Goal: Information Seeking & Learning: Learn about a topic

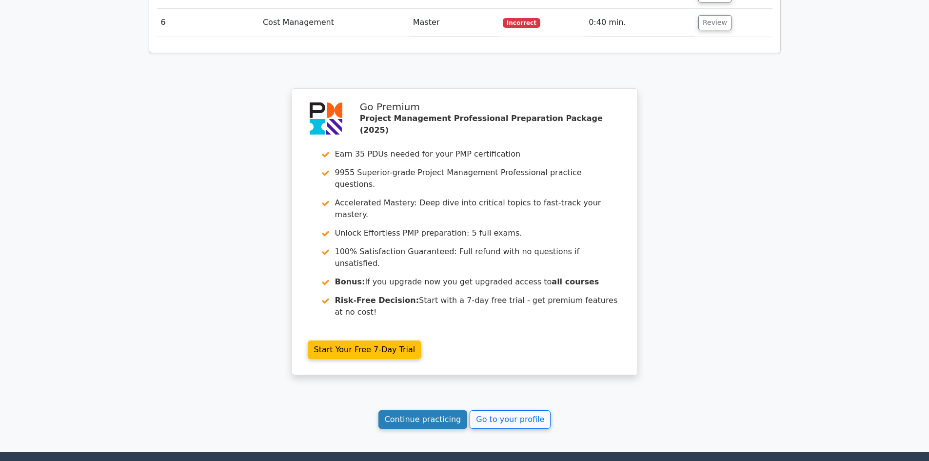
click at [438, 410] on link "Continue practicing" at bounding box center [422, 419] width 89 height 19
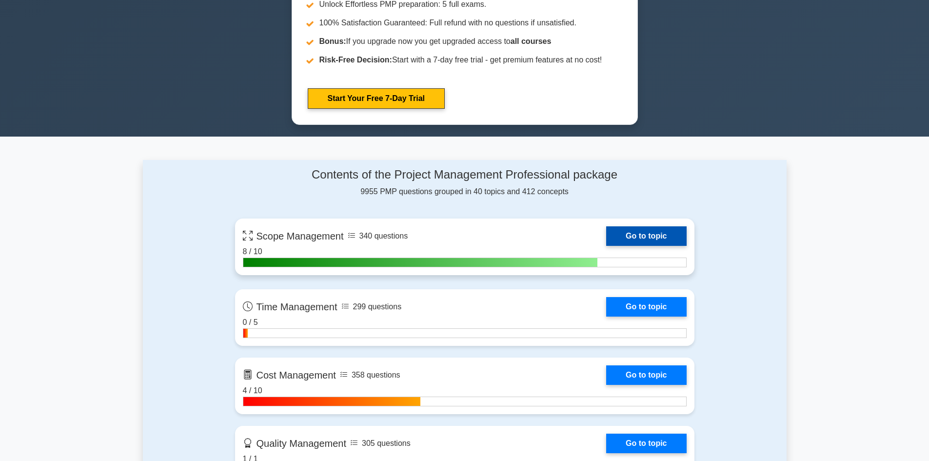
scroll to position [439, 0]
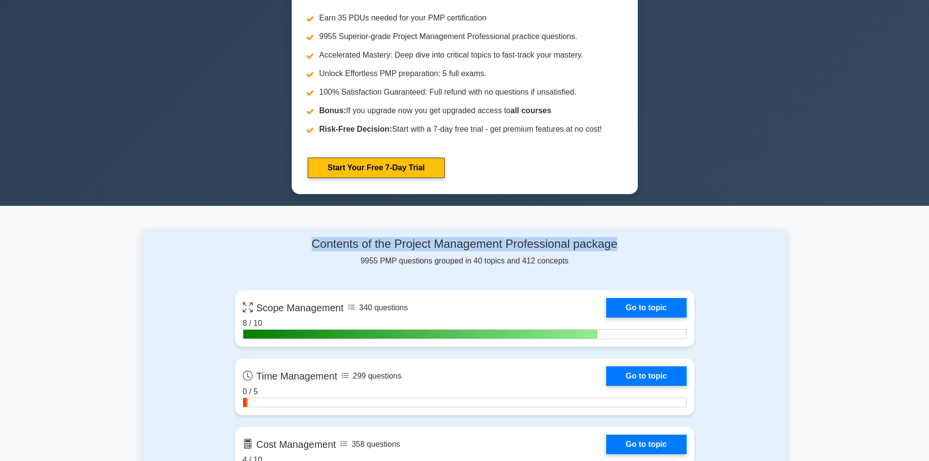
drag, startPoint x: 619, startPoint y: 243, endPoint x: 311, endPoint y: 240, distance: 307.6
click at [311, 240] on h4 "Contents of the Project Management Professional package" at bounding box center [464, 244] width 459 height 14
copy h4 "Contents of the Project Management Professional package"
click at [345, 247] on h4 "Contents of the Project Management Professional package" at bounding box center [464, 244] width 459 height 14
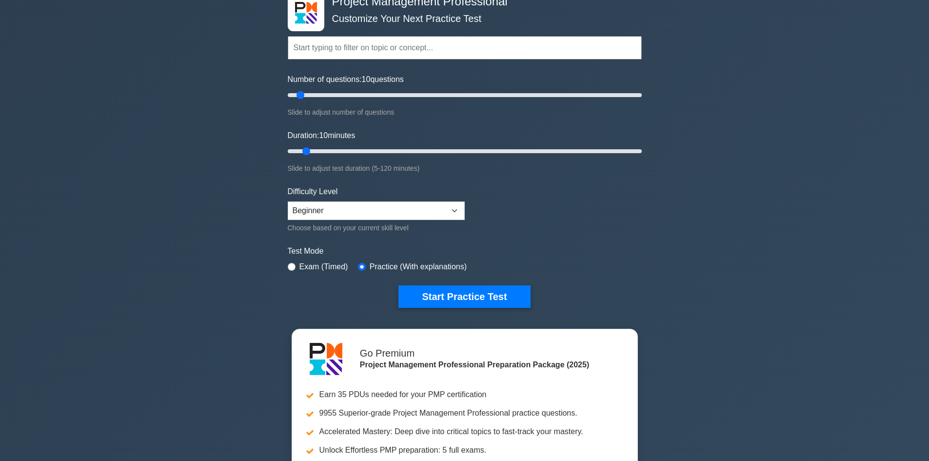
scroll to position [0, 0]
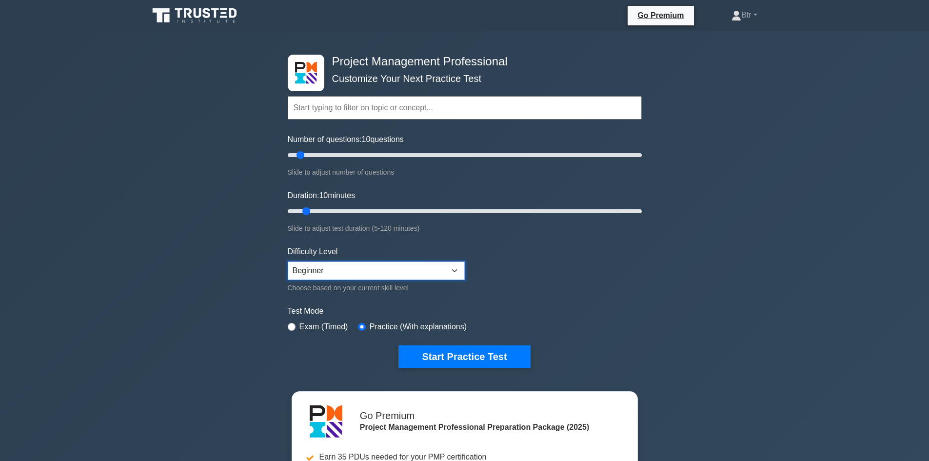
drag, startPoint x: 449, startPoint y: 264, endPoint x: 455, endPoint y: 264, distance: 5.8
click at [449, 264] on select "Beginner Intermediate Expert" at bounding box center [376, 270] width 177 height 19
select select "expert"
click at [288, 261] on select "Beginner Intermediate Expert" at bounding box center [376, 270] width 177 height 19
click at [483, 353] on button "Start Practice Test" at bounding box center [464, 356] width 132 height 22
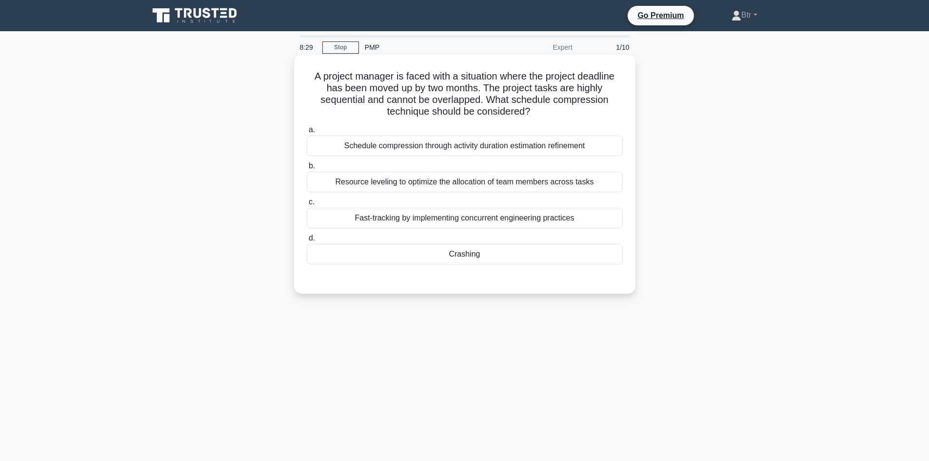
click at [388, 217] on div "Fast-tracking by implementing concurrent engineering practices" at bounding box center [465, 218] width 316 height 20
click at [307, 205] on input "c. Fast-tracking by implementing concurrent engineering practices" at bounding box center [307, 202] width 0 height 6
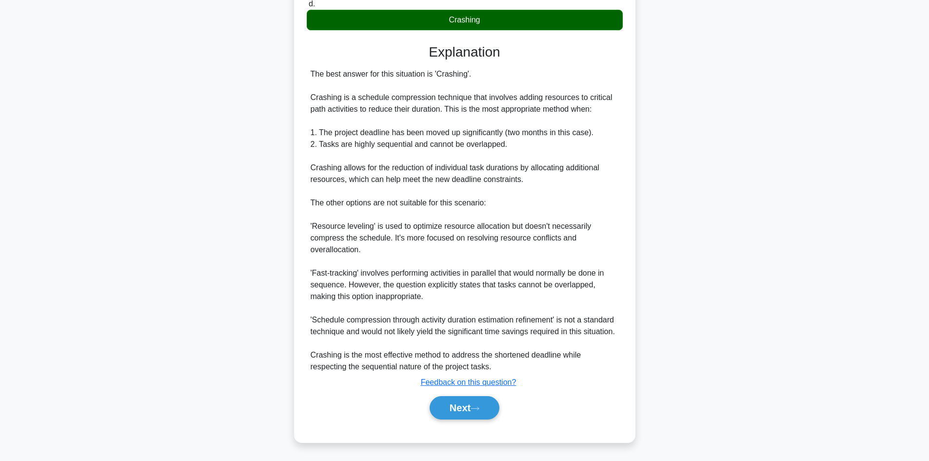
scroll to position [235, 0]
click at [456, 407] on button "Next" at bounding box center [464, 407] width 70 height 23
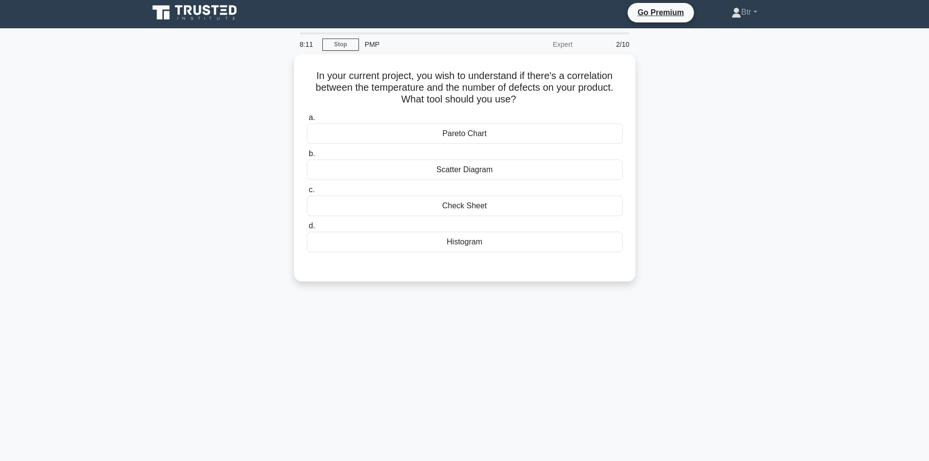
scroll to position [0, 0]
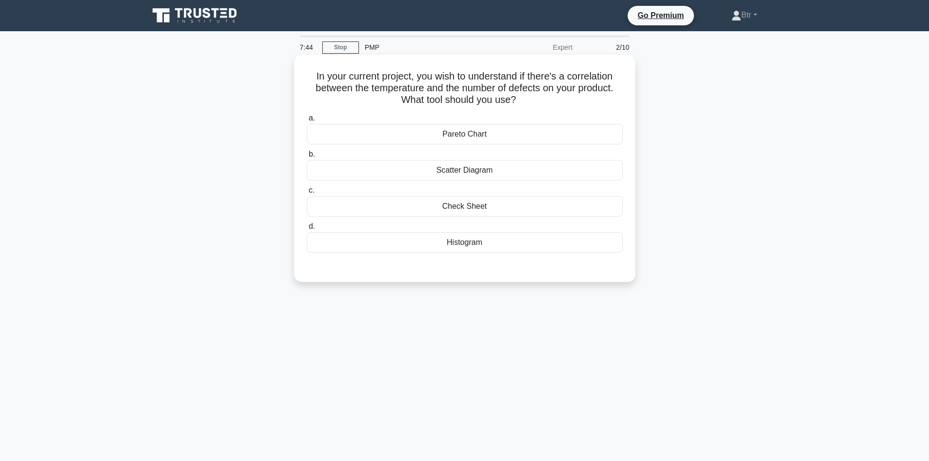
click at [418, 207] on div "Check Sheet" at bounding box center [465, 206] width 316 height 20
click at [307, 194] on input "c. Check Sheet" at bounding box center [307, 190] width 0 height 6
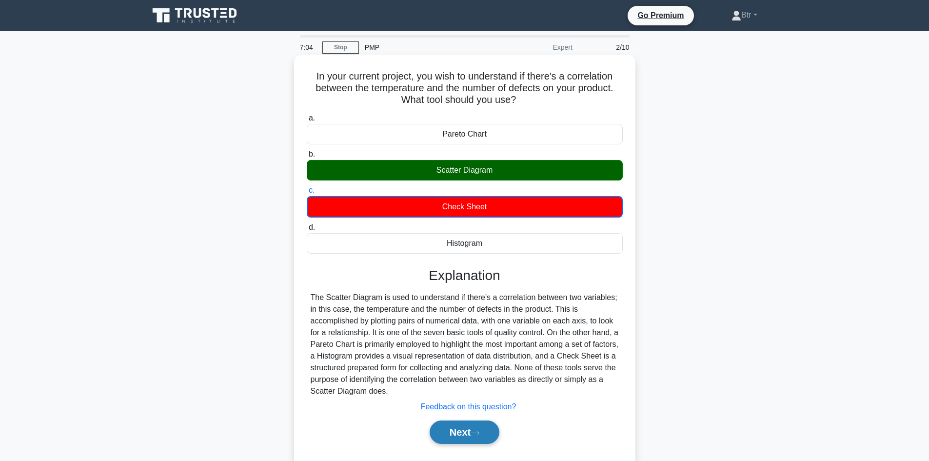
click at [470, 439] on button "Next" at bounding box center [464, 431] width 70 height 23
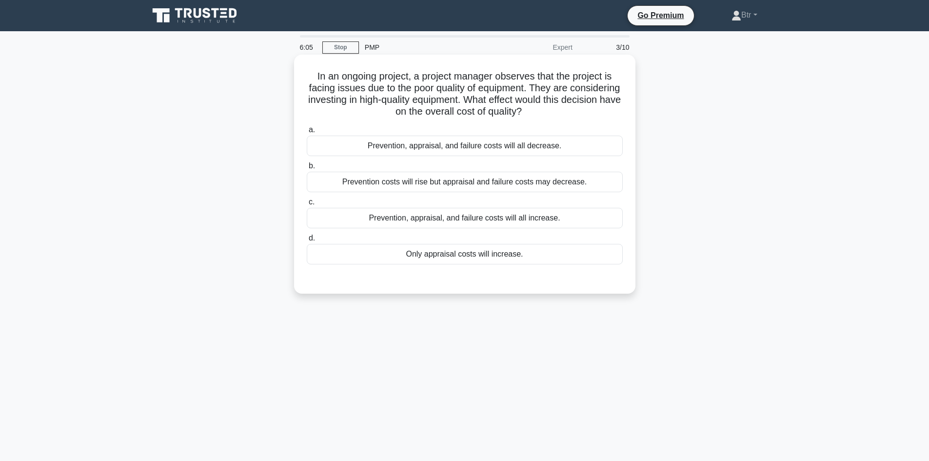
click at [421, 184] on div "Prevention costs will rise but appraisal and failure costs may decrease." at bounding box center [465, 182] width 316 height 20
click at [307, 169] on input "b. Prevention costs will rise but appraisal and failure costs may decrease." at bounding box center [307, 166] width 0 height 6
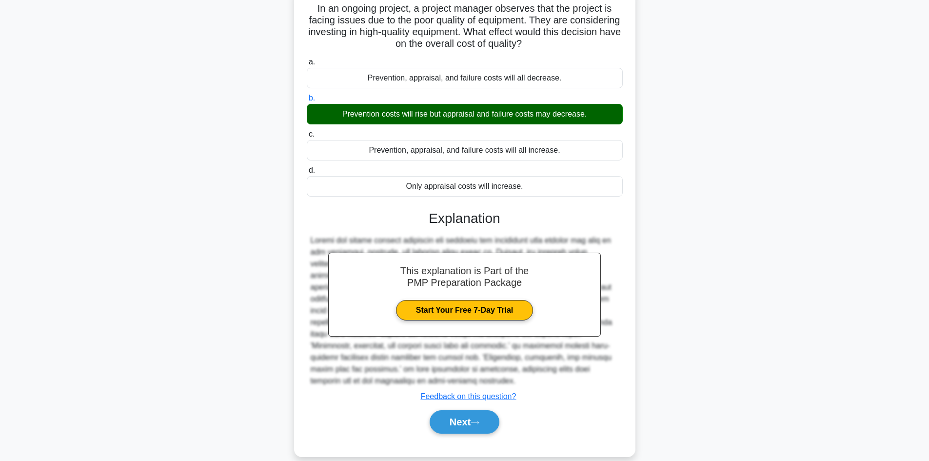
scroll to position [71, 0]
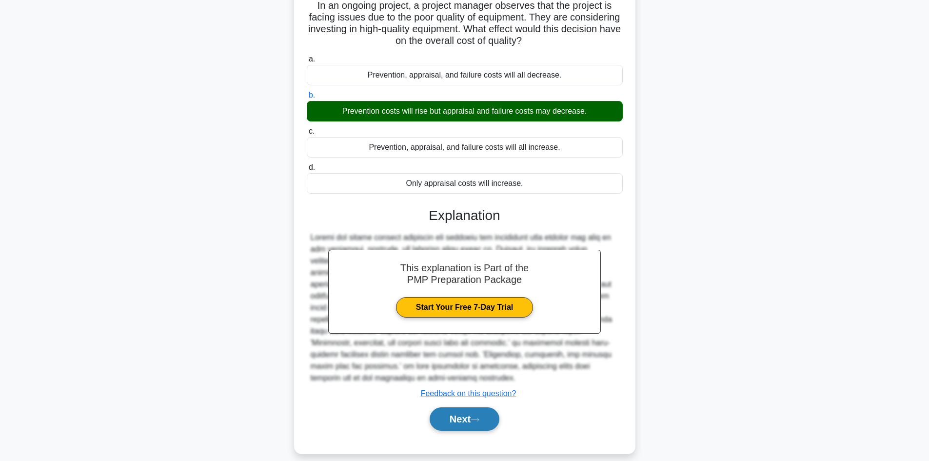
click at [456, 412] on button "Next" at bounding box center [464, 418] width 70 height 23
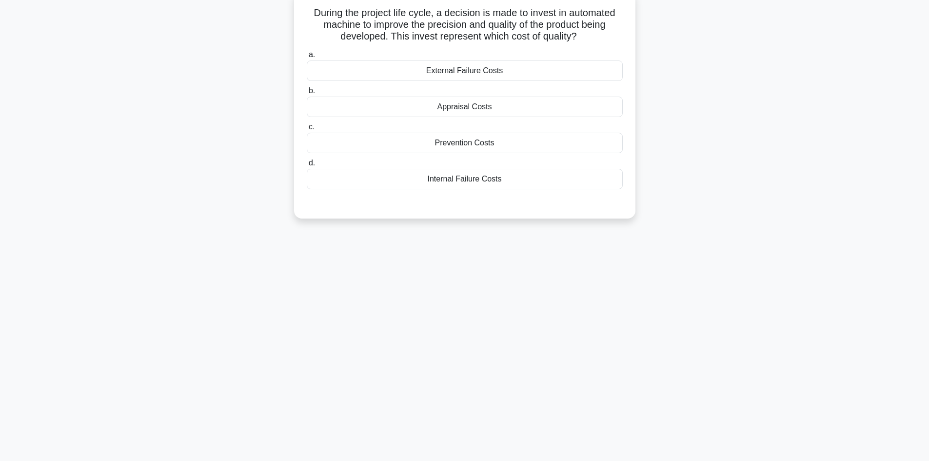
scroll to position [17, 0]
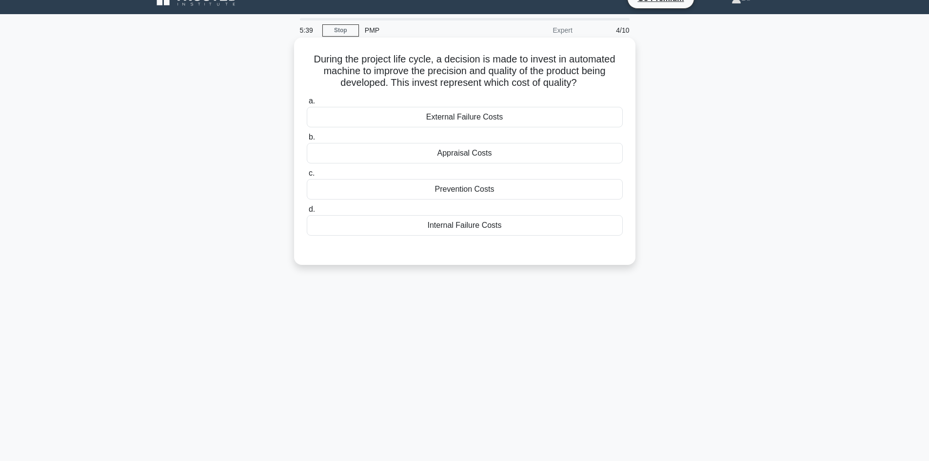
click at [481, 154] on div "Appraisal Costs" at bounding box center [465, 153] width 316 height 20
click at [307, 140] on input "b. Appraisal Costs" at bounding box center [307, 137] width 0 height 6
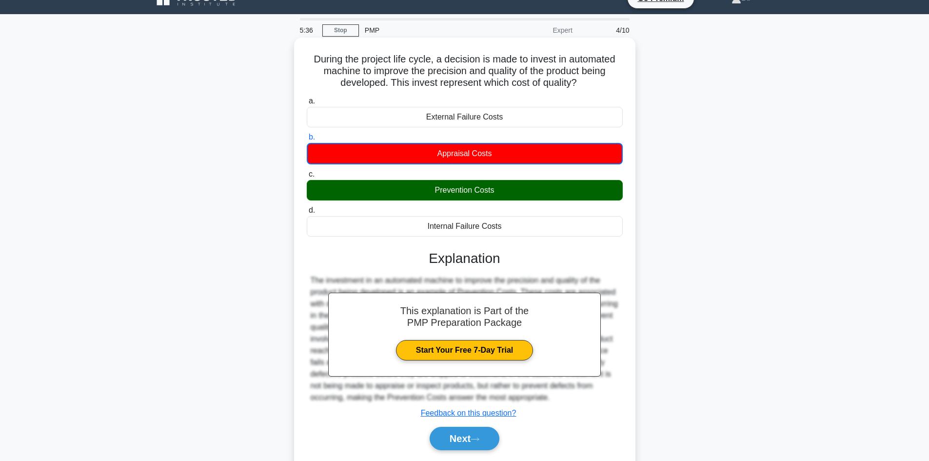
scroll to position [66, 0]
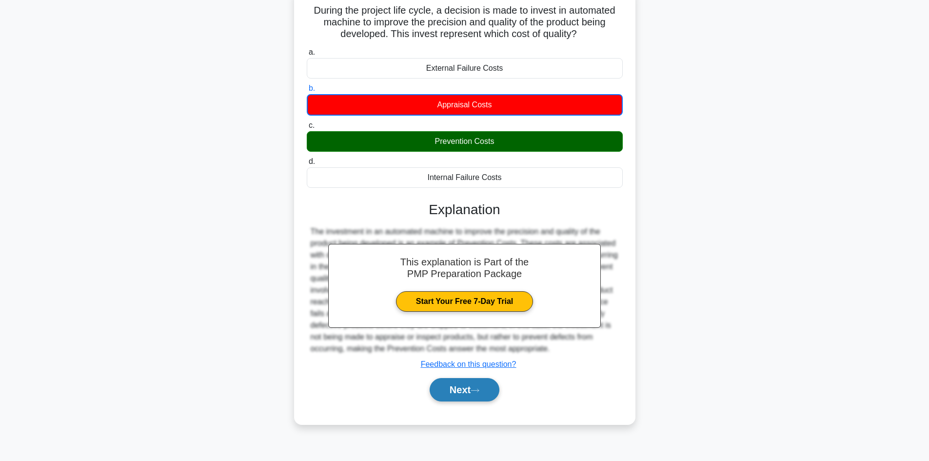
click at [455, 388] on button "Next" at bounding box center [464, 389] width 70 height 23
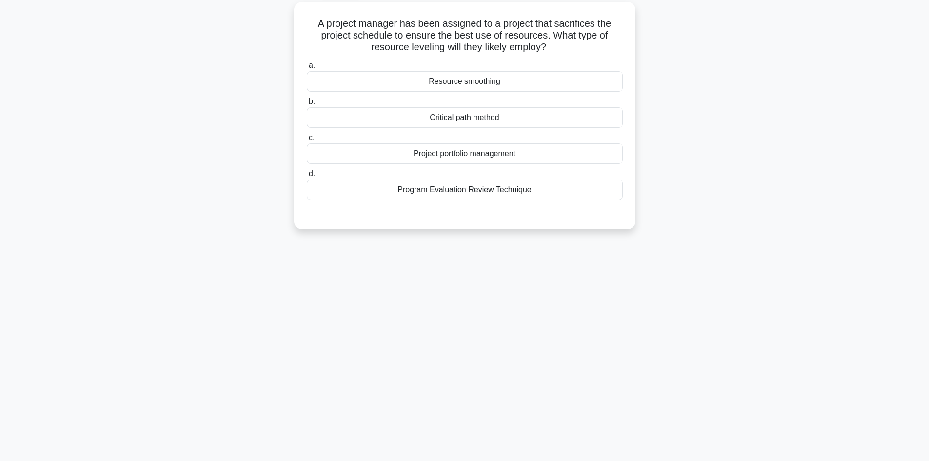
scroll to position [0, 0]
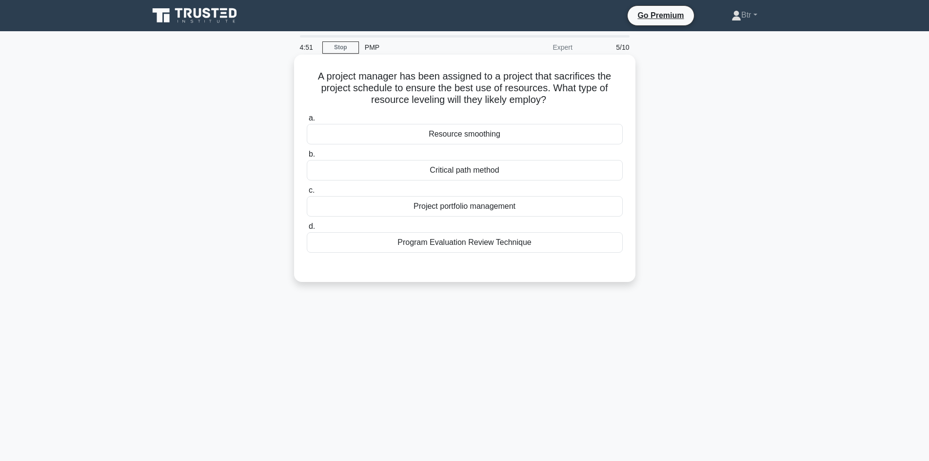
click at [440, 131] on div "Resource smoothing" at bounding box center [465, 134] width 316 height 20
click at [307, 121] on input "a. Resource smoothing" at bounding box center [307, 118] width 0 height 6
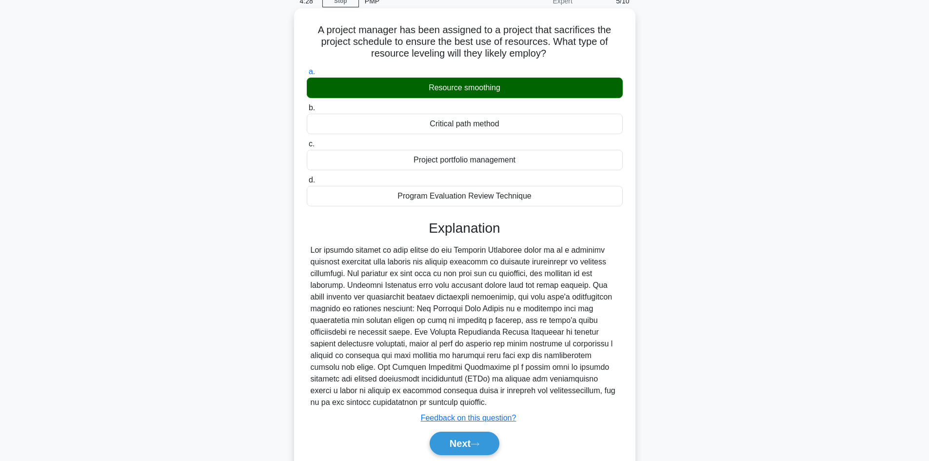
scroll to position [82, 0]
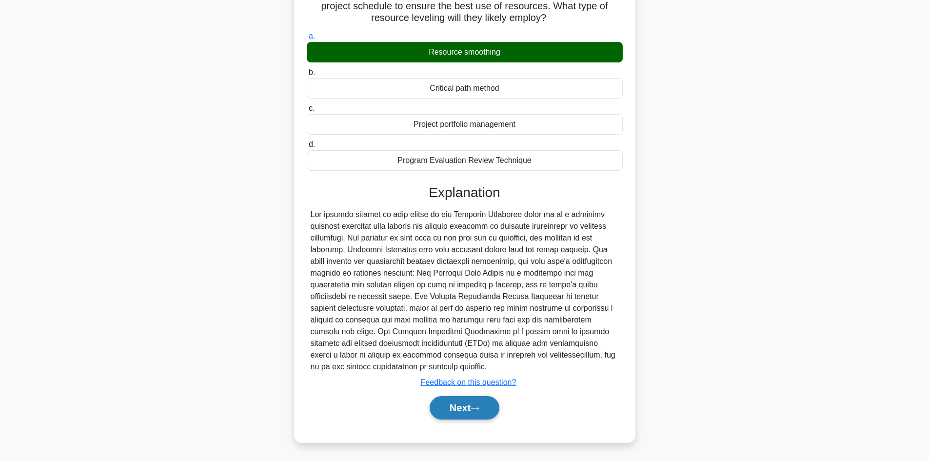
click at [471, 411] on button "Next" at bounding box center [464, 407] width 70 height 23
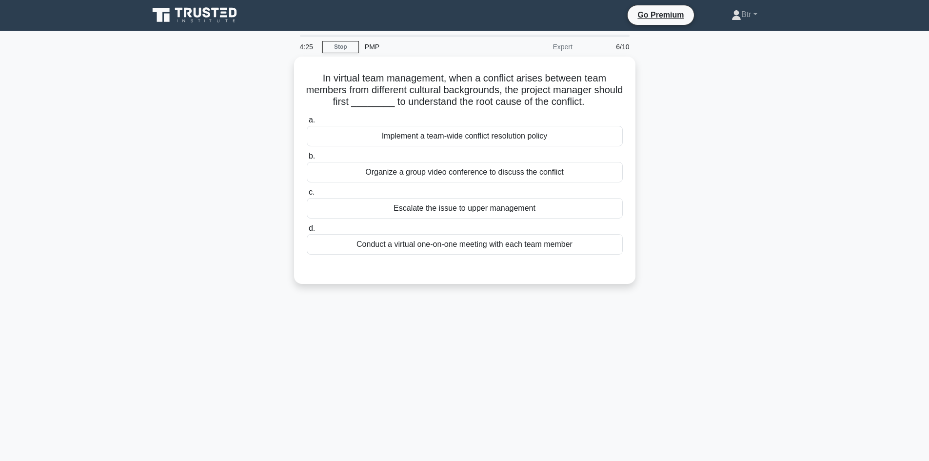
scroll to position [0, 0]
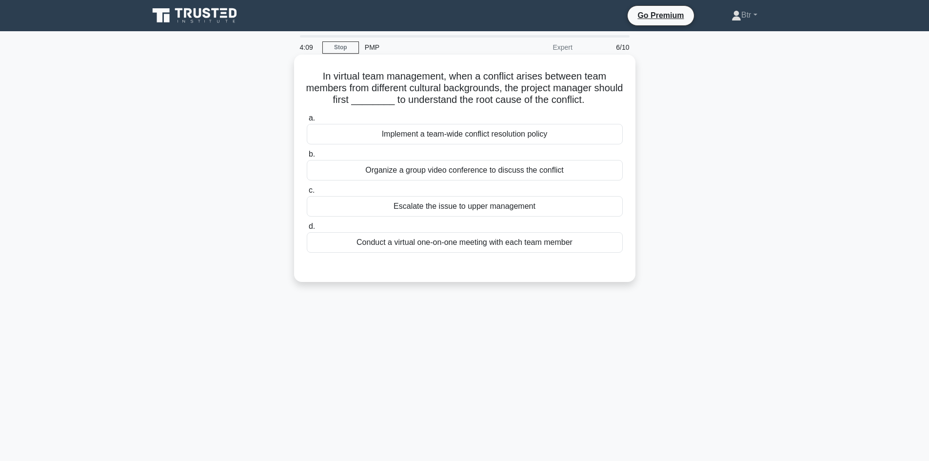
click at [421, 247] on div "Conduct a virtual one-on-one meeting with each team member" at bounding box center [465, 242] width 316 height 20
click at [307, 230] on input "d. Conduct a virtual one-on-one meeting with each team member" at bounding box center [307, 226] width 0 height 6
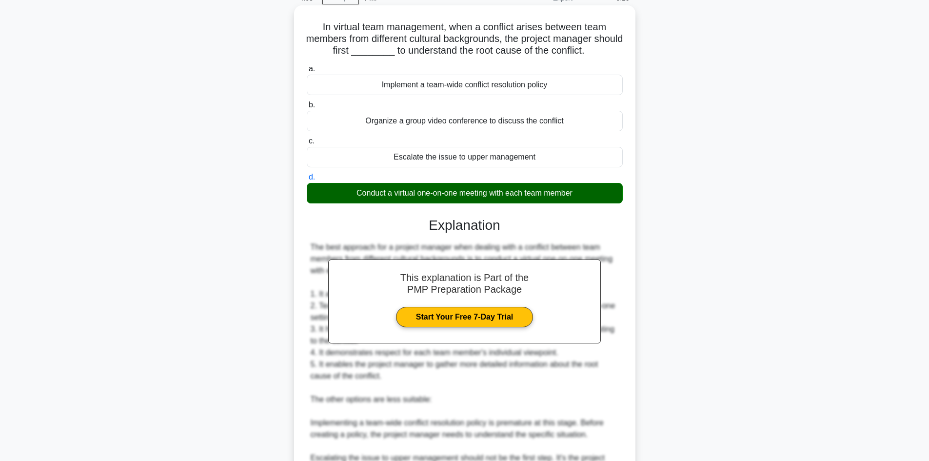
scroll to position [244, 0]
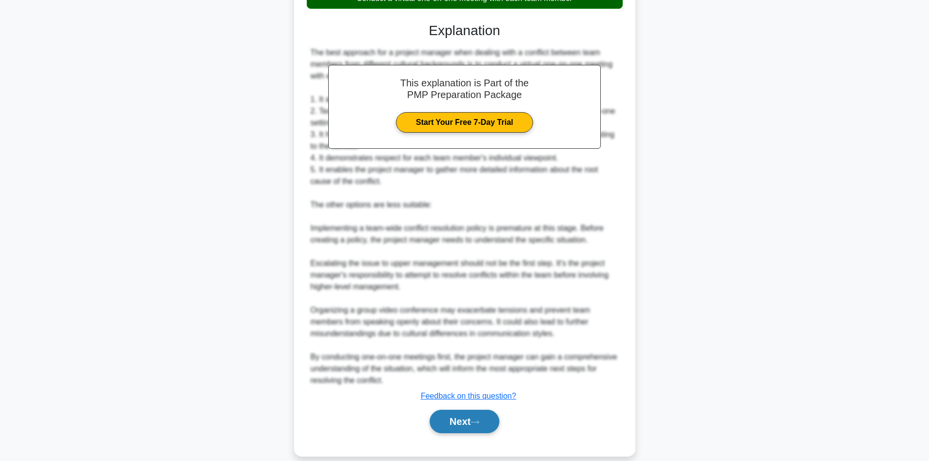
click at [445, 414] on button "Next" at bounding box center [464, 420] width 70 height 23
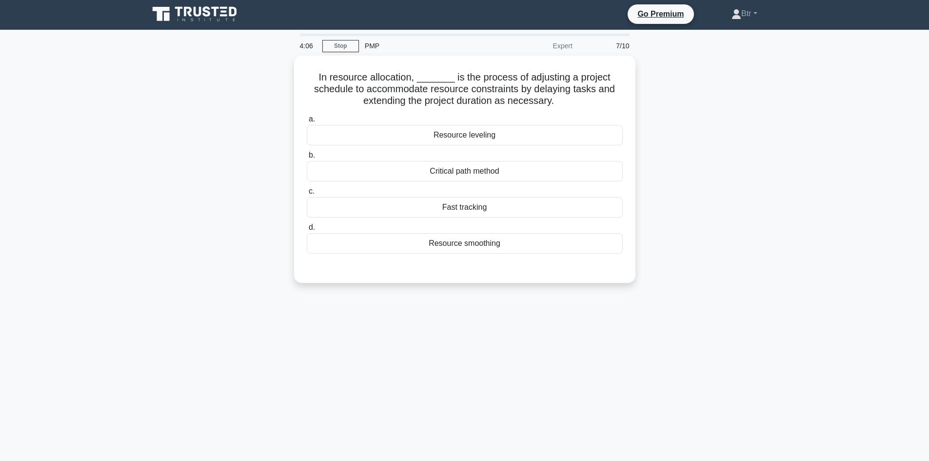
scroll to position [0, 0]
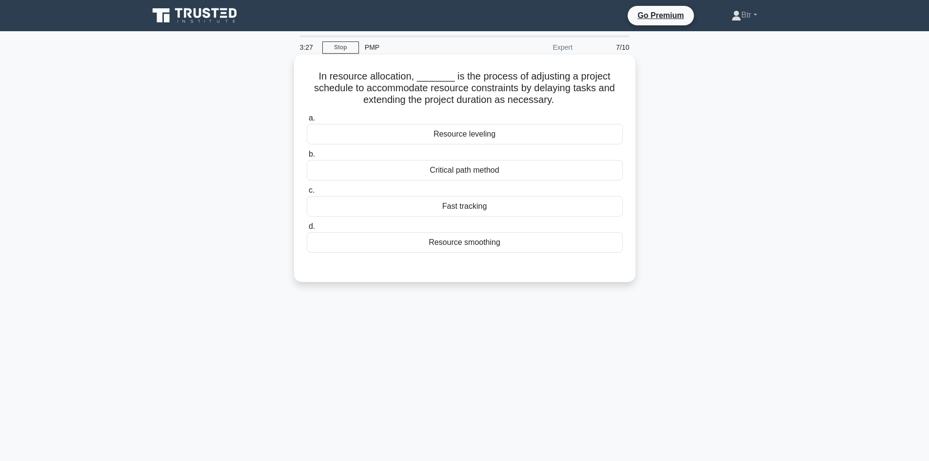
click at [464, 132] on div "Resource leveling" at bounding box center [465, 134] width 316 height 20
click at [307, 121] on input "a. Resource leveling" at bounding box center [307, 118] width 0 height 6
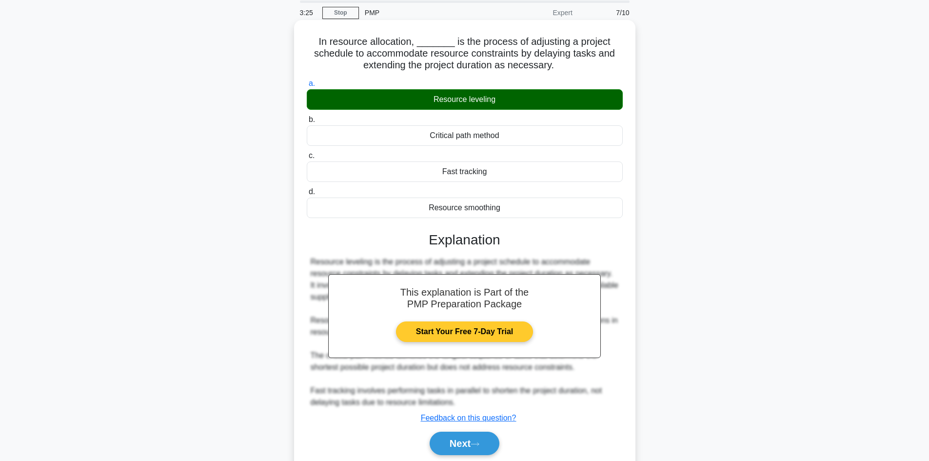
scroll to position [71, 0]
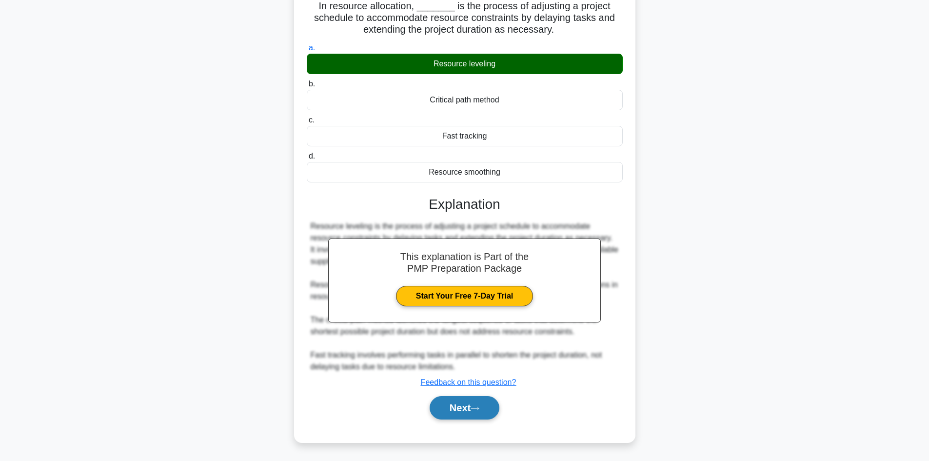
click at [462, 405] on button "Next" at bounding box center [464, 407] width 70 height 23
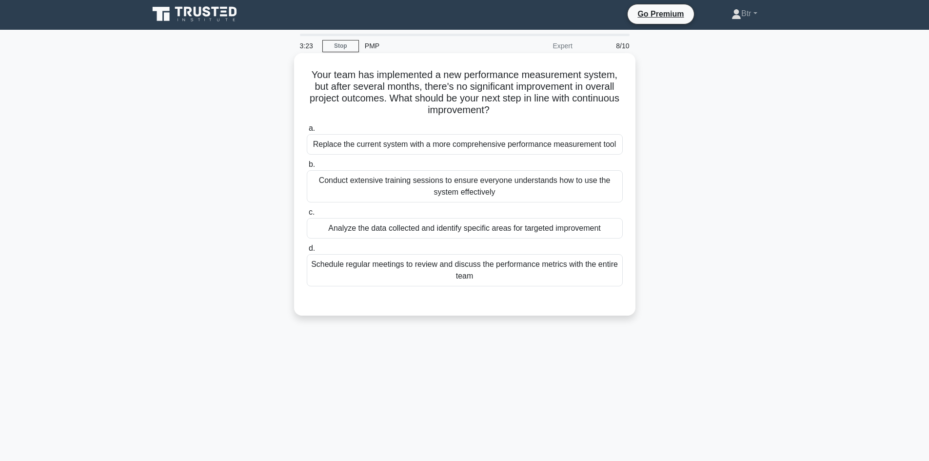
scroll to position [0, 0]
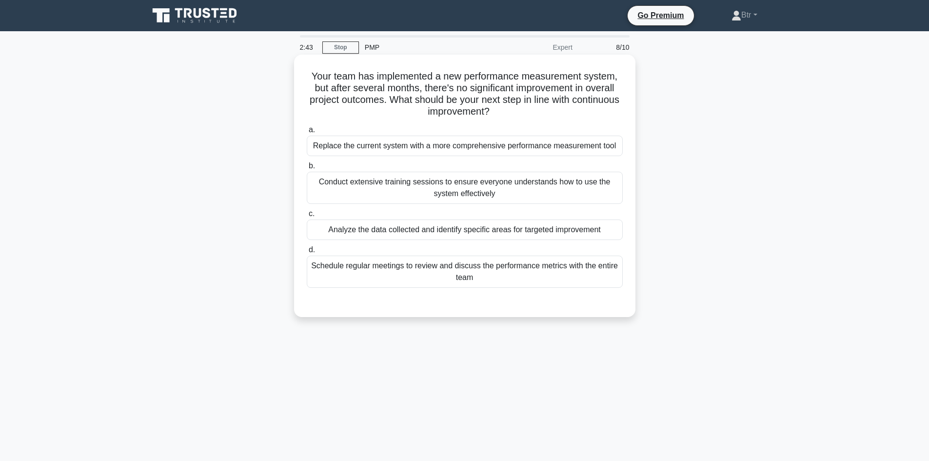
click at [365, 268] on div "Schedule regular meetings to review and discuss the performance metrics with th…" at bounding box center [465, 271] width 316 height 32
click at [307, 253] on input "d. Schedule regular meetings to review and discuss the performance metrics with…" at bounding box center [307, 250] width 0 height 6
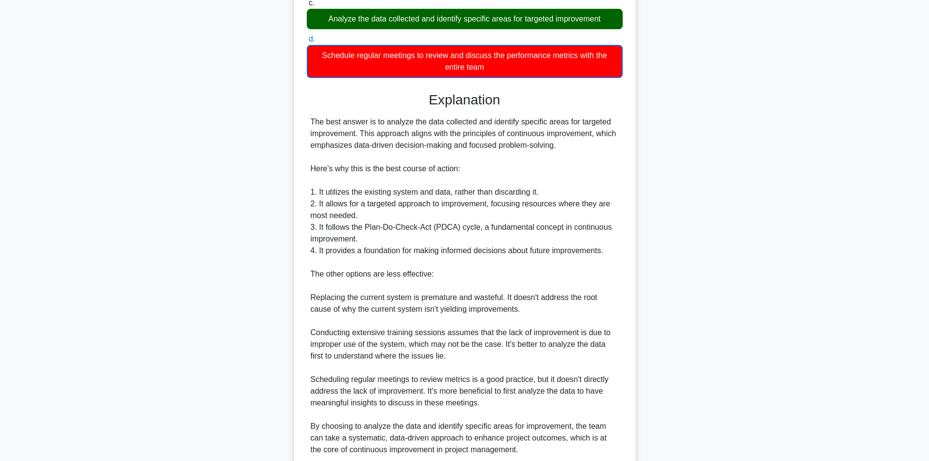
scroll to position [292, 0]
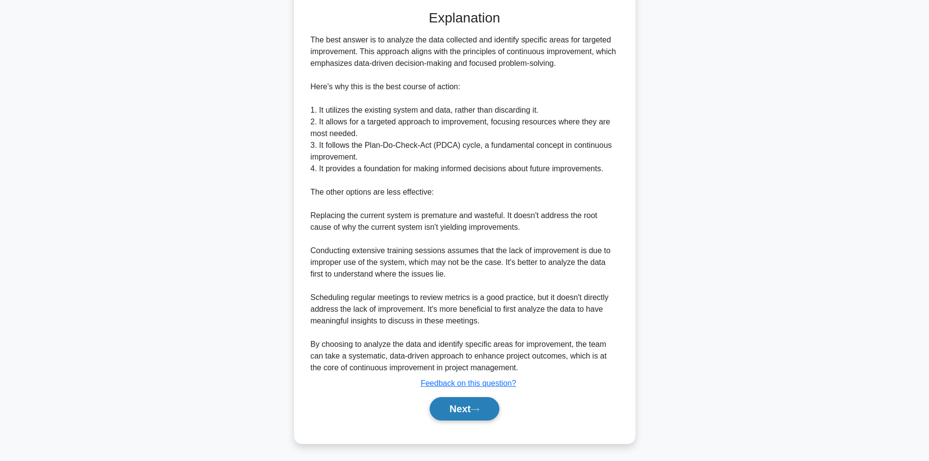
click at [477, 413] on button "Next" at bounding box center [464, 408] width 70 height 23
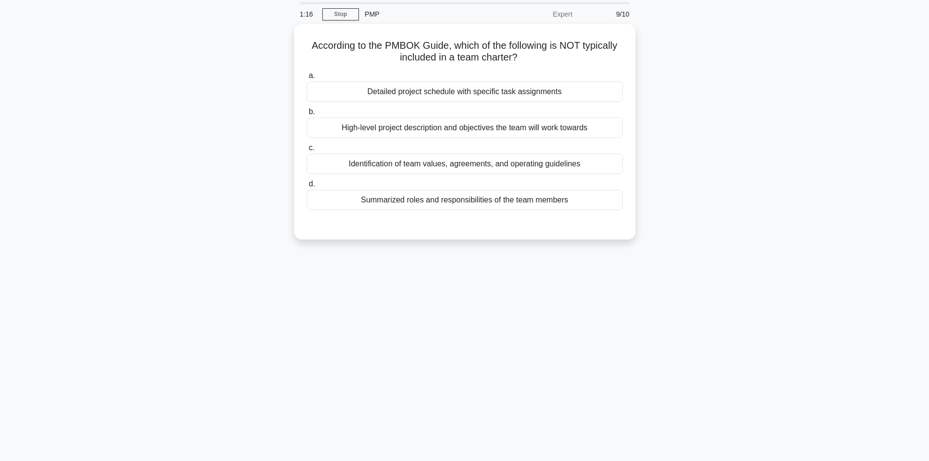
scroll to position [0, 0]
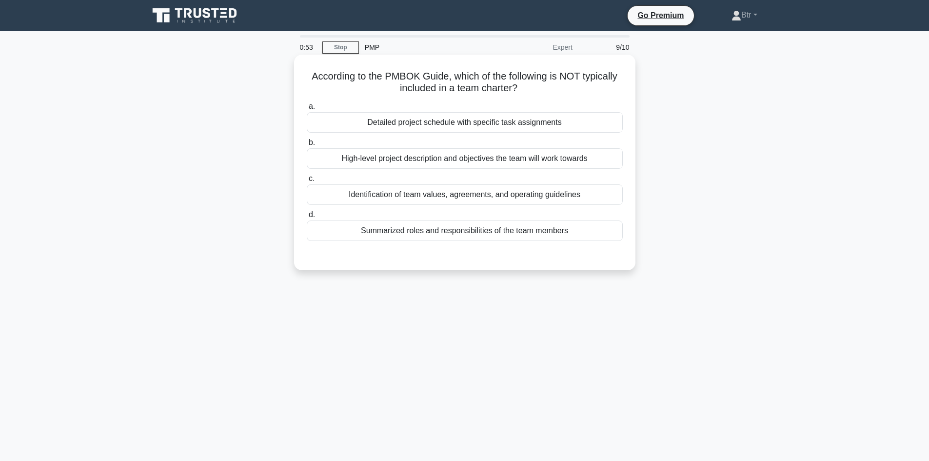
click at [416, 197] on div "Identification of team values, agreements, and operating guidelines" at bounding box center [465, 194] width 316 height 20
click at [307, 182] on input "c. Identification of team values, agreements, and operating guidelines" at bounding box center [307, 178] width 0 height 6
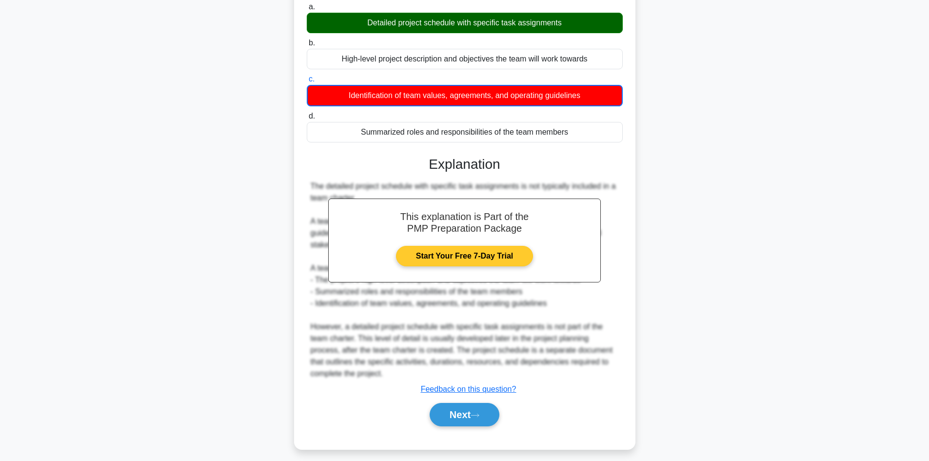
scroll to position [107, 0]
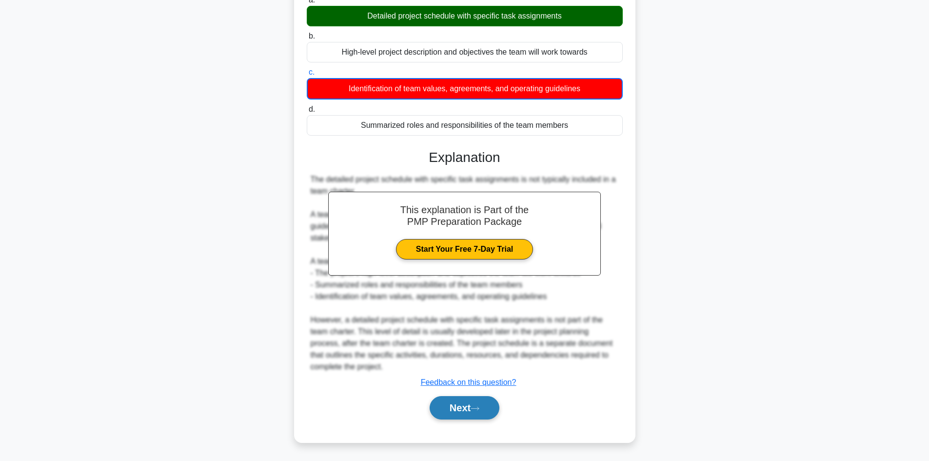
click at [464, 412] on button "Next" at bounding box center [464, 407] width 70 height 23
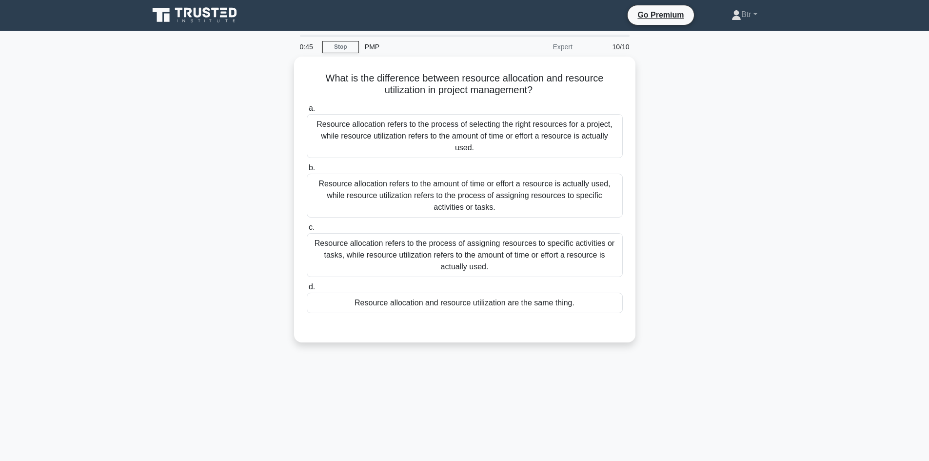
scroll to position [0, 0]
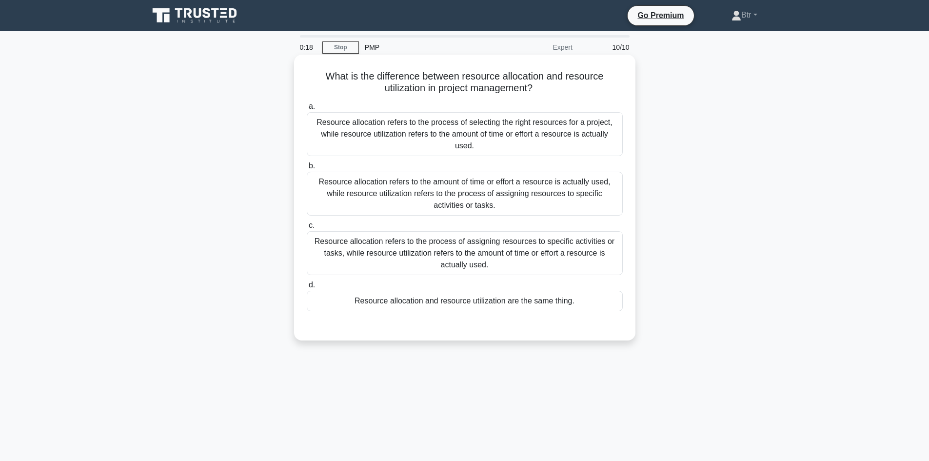
click at [457, 188] on div "Resource allocation refers to the amount of time or effort a resource is actual…" at bounding box center [465, 194] width 316 height 44
click at [307, 169] on input "b. Resource allocation refers to the amount of time or effort a resource is act…" at bounding box center [307, 166] width 0 height 6
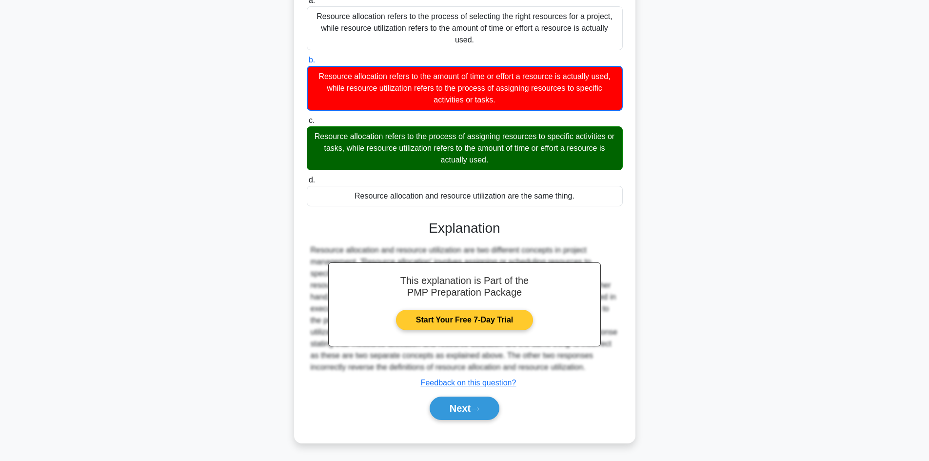
scroll to position [107, 0]
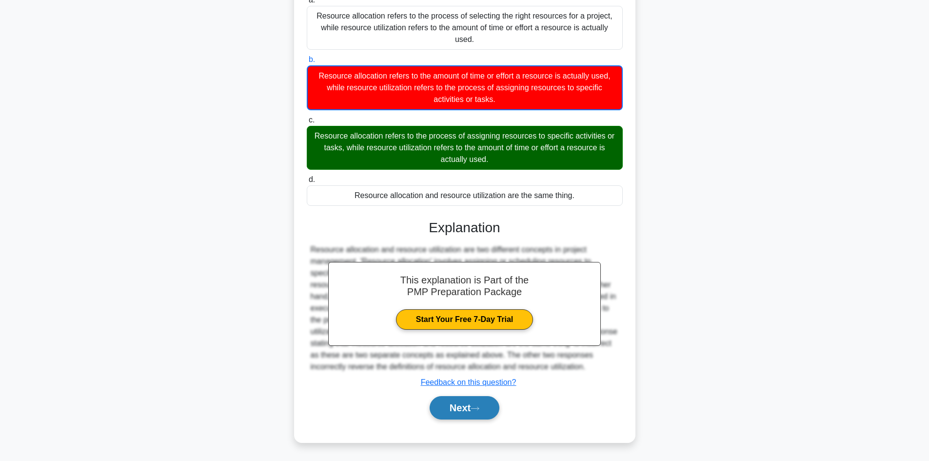
click at [471, 414] on button "Next" at bounding box center [464, 407] width 70 height 23
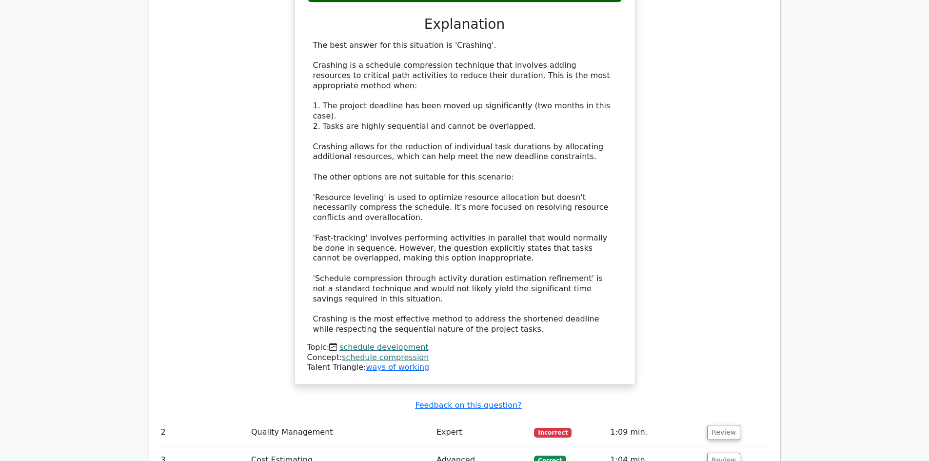
scroll to position [1170, 0]
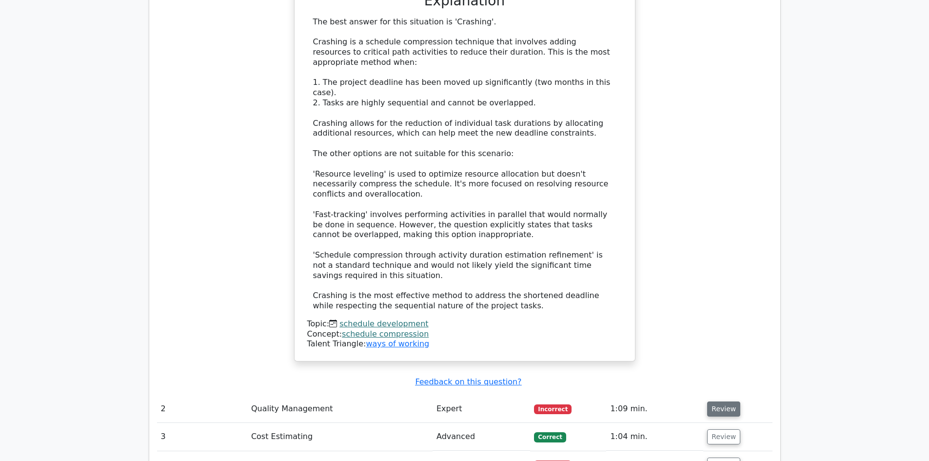
click at [721, 401] on button "Review" at bounding box center [723, 408] width 33 height 15
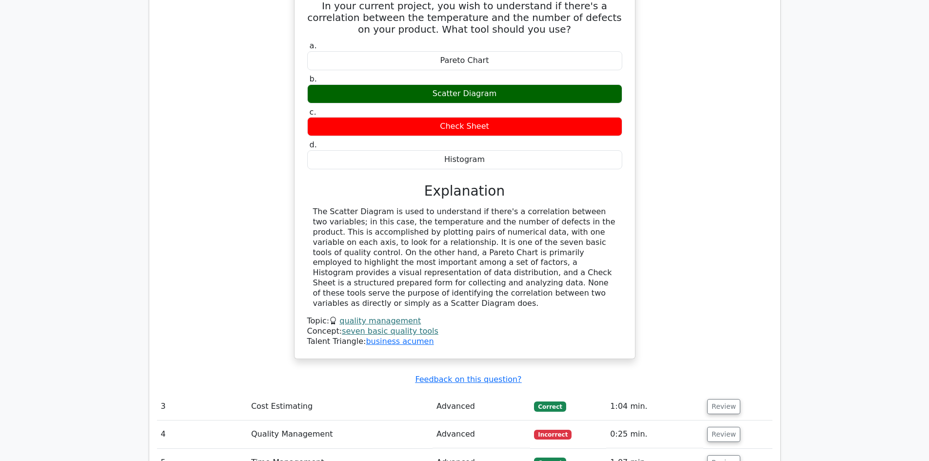
scroll to position [1706, 0]
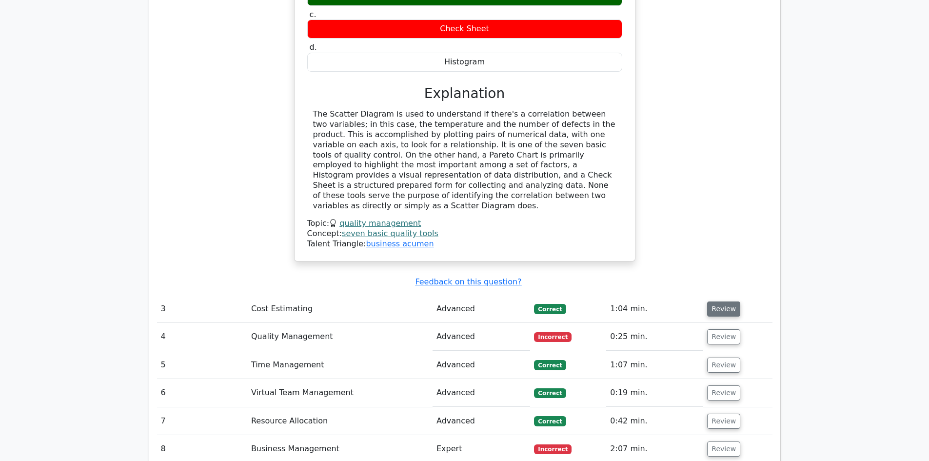
click at [720, 301] on button "Review" at bounding box center [723, 308] width 33 height 15
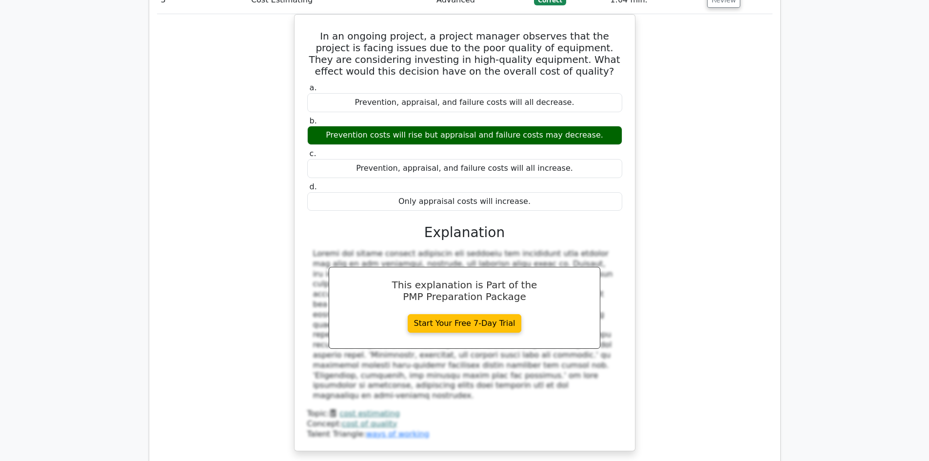
scroll to position [2047, 0]
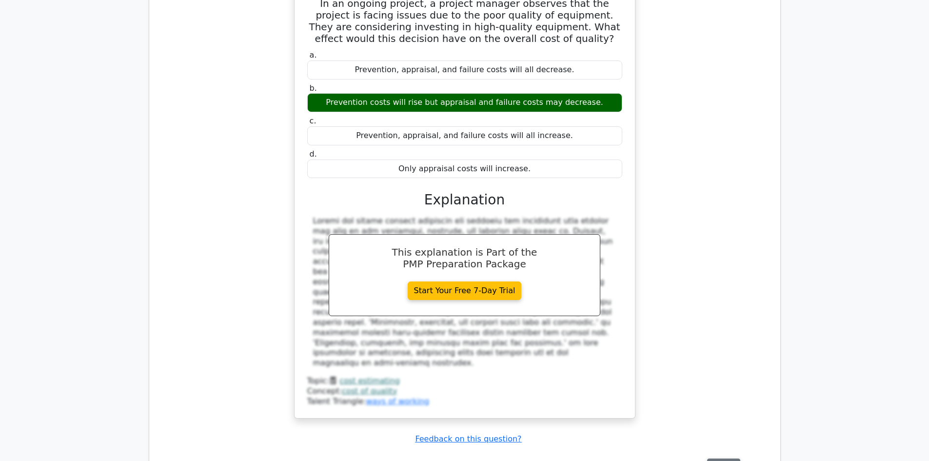
click at [720, 458] on button "Review" at bounding box center [723, 465] width 33 height 15
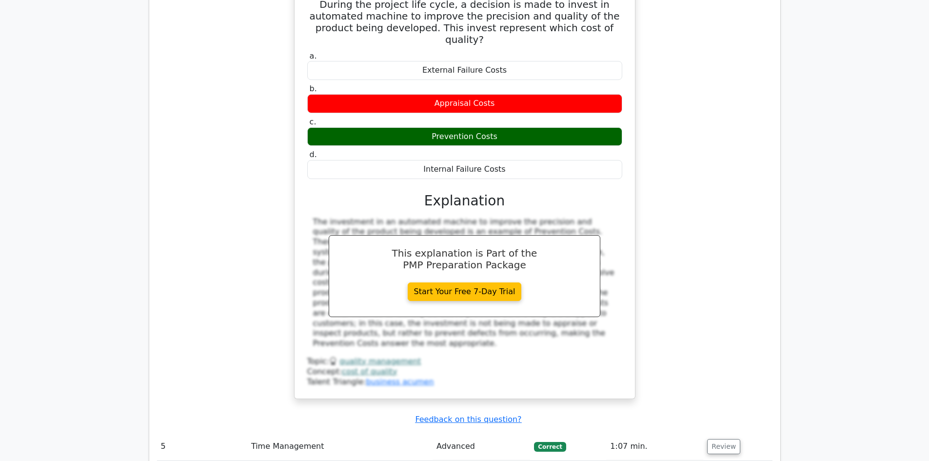
scroll to position [2681, 0]
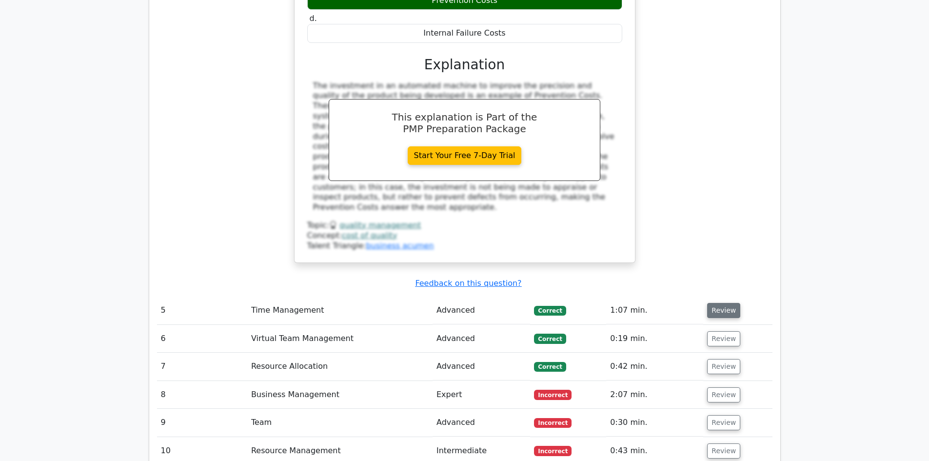
click at [721, 303] on button "Review" at bounding box center [723, 310] width 33 height 15
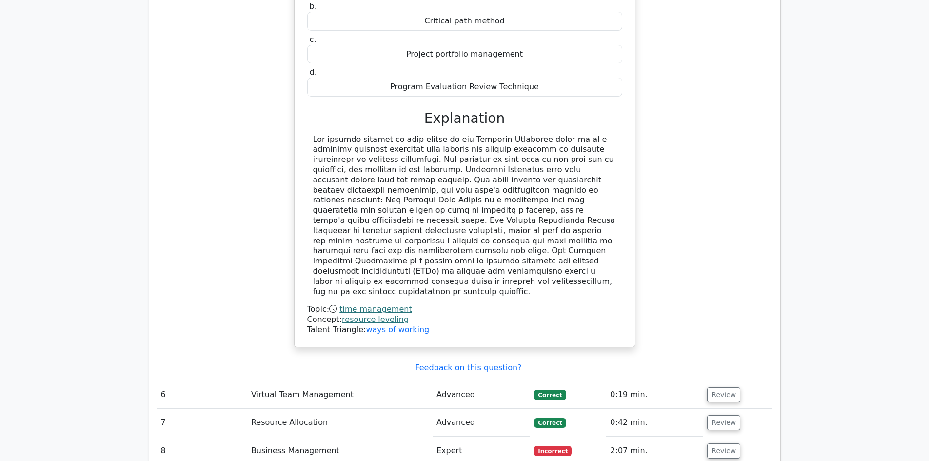
scroll to position [3120, 0]
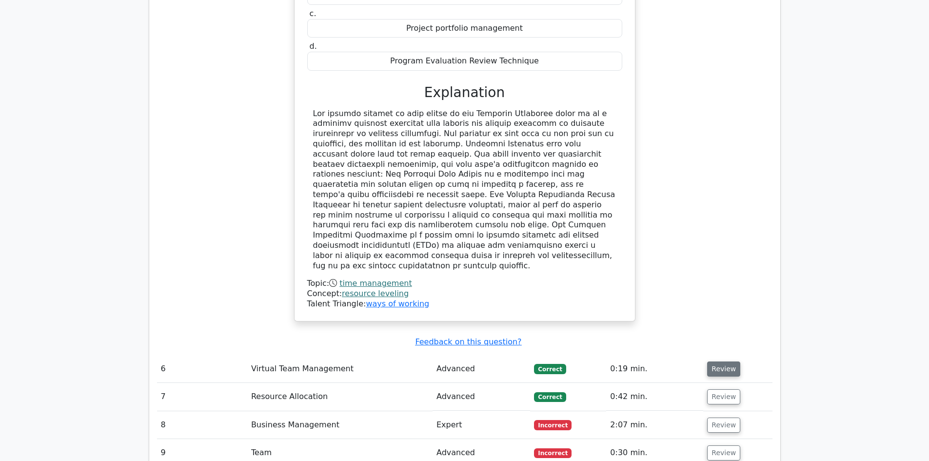
click at [713, 361] on button "Review" at bounding box center [723, 368] width 33 height 15
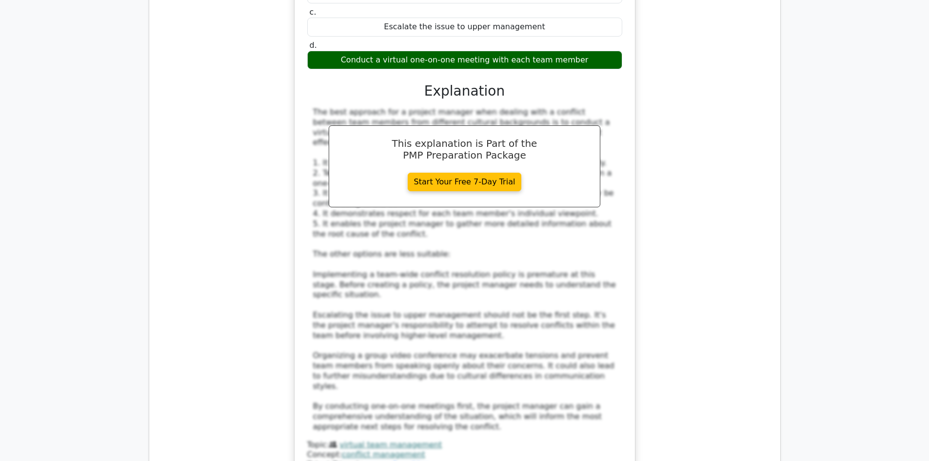
scroll to position [3656, 0]
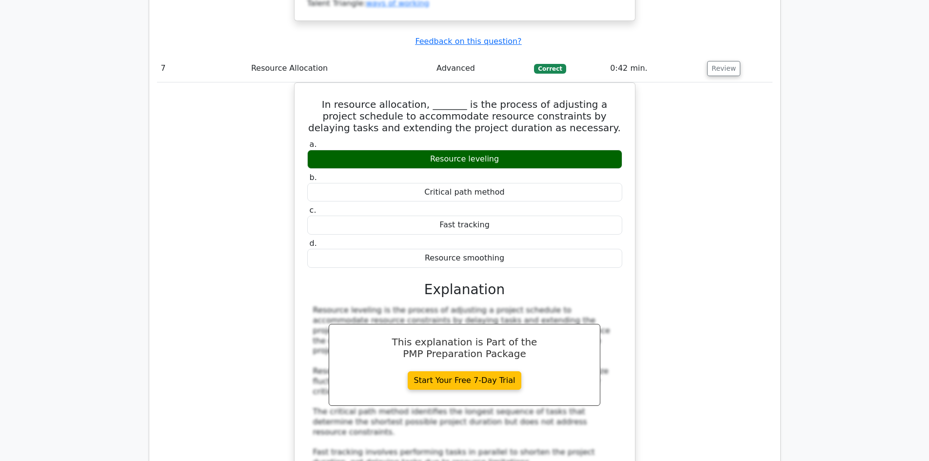
scroll to position [4143, 0]
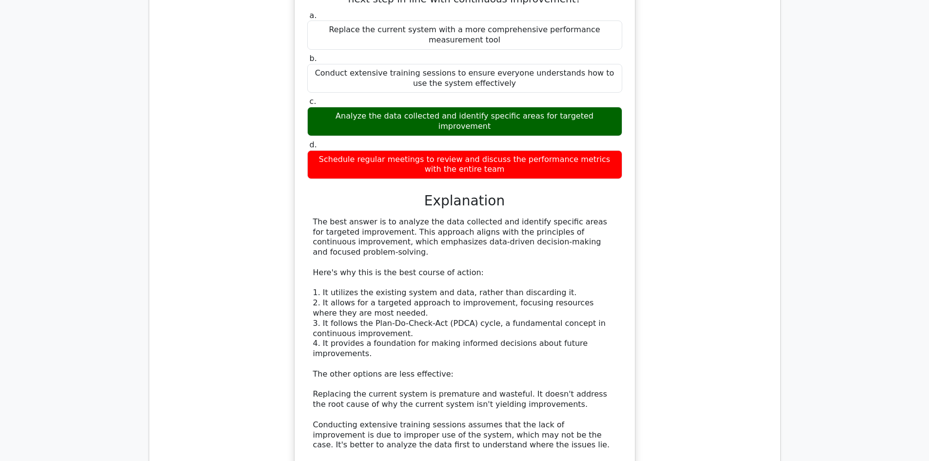
scroll to position [4777, 0]
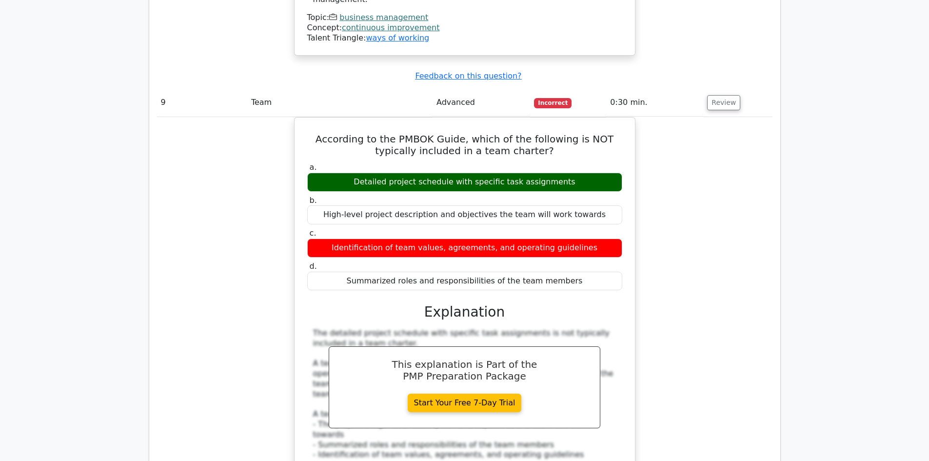
scroll to position [5313, 0]
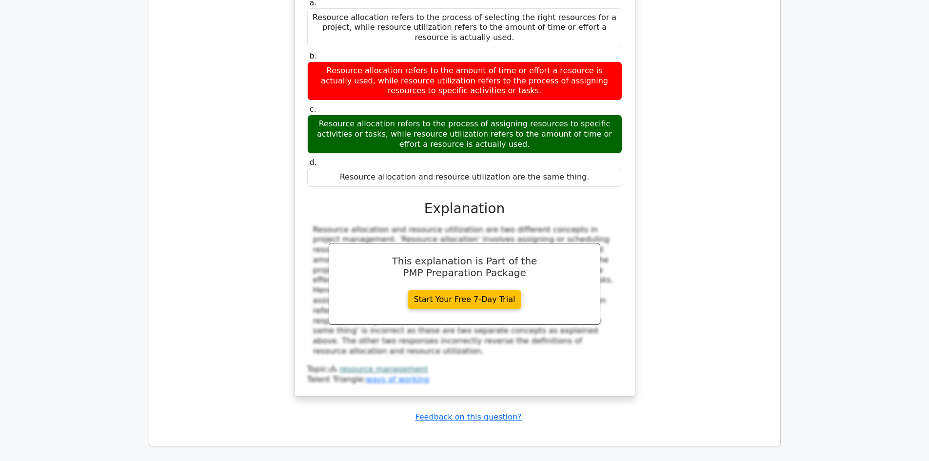
scroll to position [6124, 0]
